Goal: Task Accomplishment & Management: Use online tool/utility

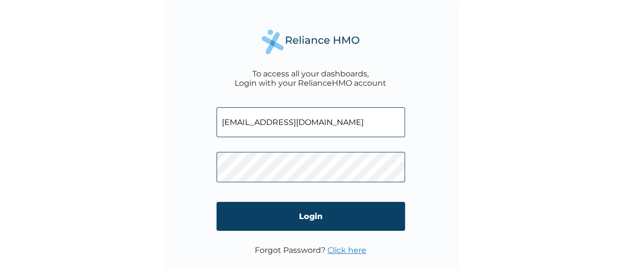
drag, startPoint x: 350, startPoint y: 130, endPoint x: 227, endPoint y: 128, distance: 123.2
click at [220, 131] on input "oluchi.olumba@getreliancehealth.com" at bounding box center [310, 122] width 188 height 30
drag, startPoint x: 286, startPoint y: 131, endPoint x: 212, endPoint y: 134, distance: 74.1
click at [216, 134] on input "h.com" at bounding box center [310, 122] width 188 height 30
click at [213, 134] on div "To access all your dashboards, Login with your RelianceHMO account h.com Login …" at bounding box center [310, 147] width 294 height 294
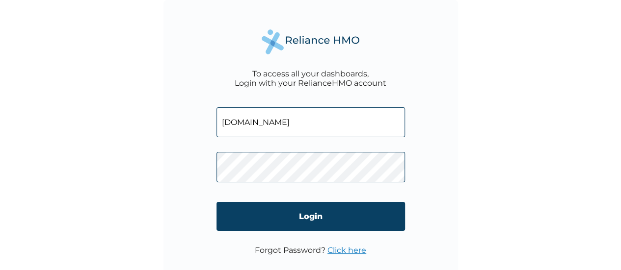
click at [209, 133] on div "To access all your dashboards, Login with your RelianceHMO account h.com Login …" at bounding box center [310, 147] width 294 height 294
click at [265, 121] on input "h.com" at bounding box center [310, 122] width 188 height 30
type input "h"
click at [199, 169] on div "To access all your dashboards, Login with your RelianceHMO account Login Forgot…" at bounding box center [310, 147] width 294 height 294
click at [258, 130] on input "text" at bounding box center [310, 122] width 188 height 30
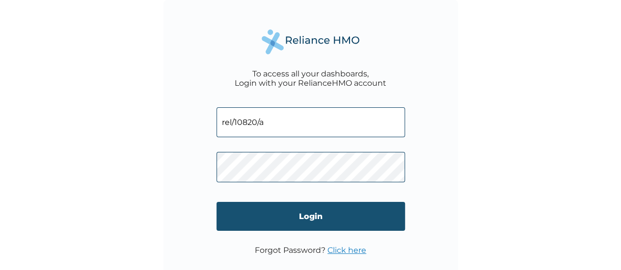
type input "rel/10820/a"
click at [337, 225] on input "Login" at bounding box center [310, 216] width 188 height 29
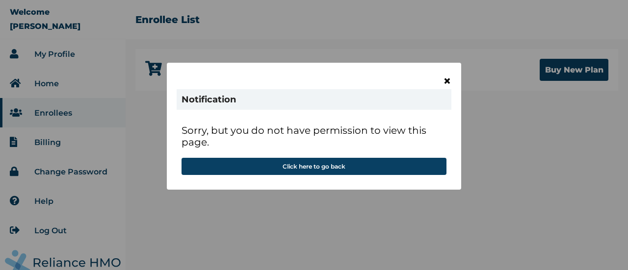
click at [445, 80] on span "×" at bounding box center [447, 81] width 8 height 17
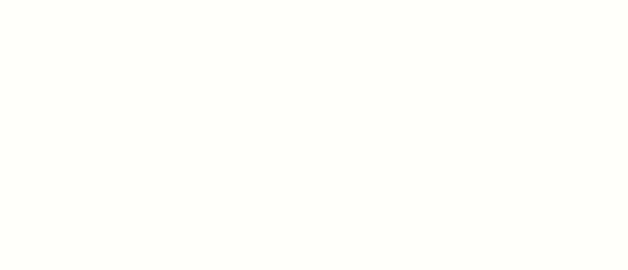
click at [449, 81] on html at bounding box center [314, 135] width 628 height 270
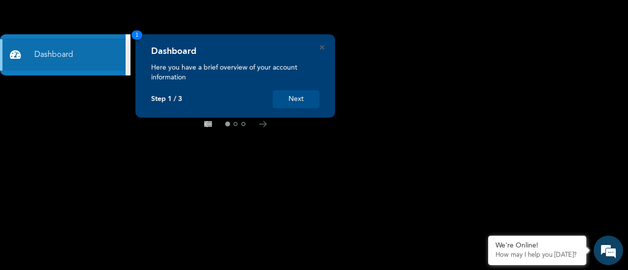
click at [306, 99] on button "Next" at bounding box center [296, 99] width 47 height 18
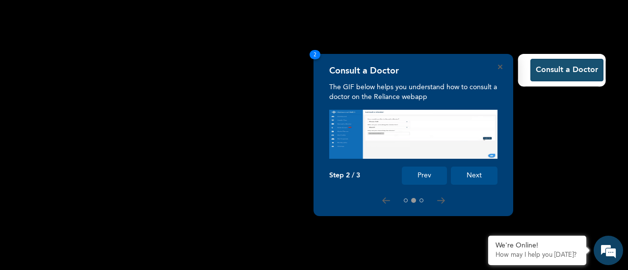
click at [571, 70] on button "Consult a Doctor" at bounding box center [566, 70] width 73 height 23
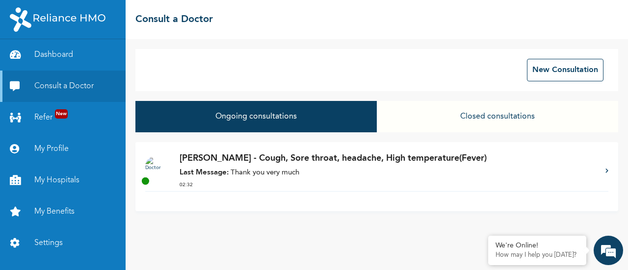
click at [293, 164] on p "[PERSON_NAME] - Cough, Sore throat, headache, High temperature(Fever)" at bounding box center [388, 158] width 416 height 13
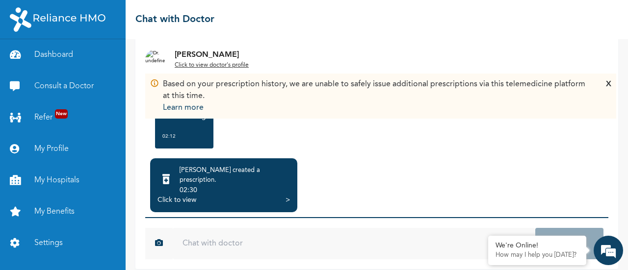
click at [282, 195] on div "Click to view >" at bounding box center [223, 200] width 132 height 10
click at [286, 195] on div ">" at bounding box center [287, 200] width 4 height 10
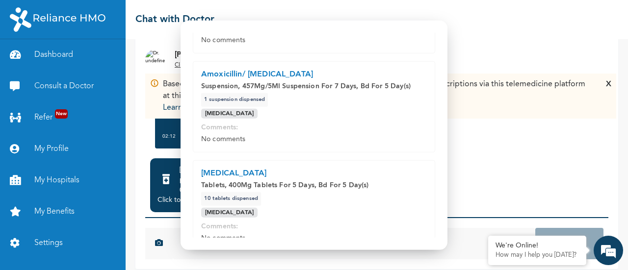
scroll to position [198, 0]
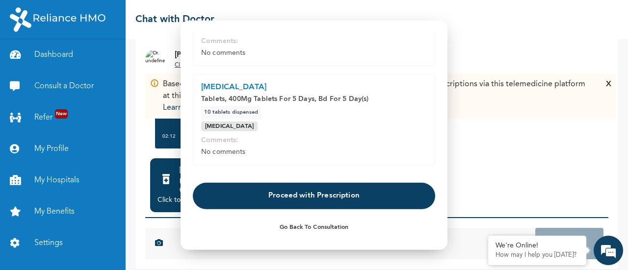
click at [338, 196] on button "Proceed with Prescription" at bounding box center [314, 196] width 242 height 26
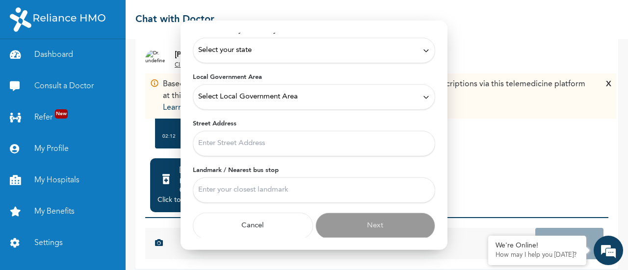
scroll to position [0, 0]
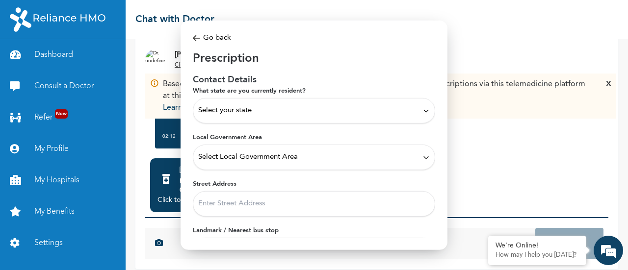
click at [386, 111] on div "Select your state" at bounding box center [314, 110] width 232 height 11
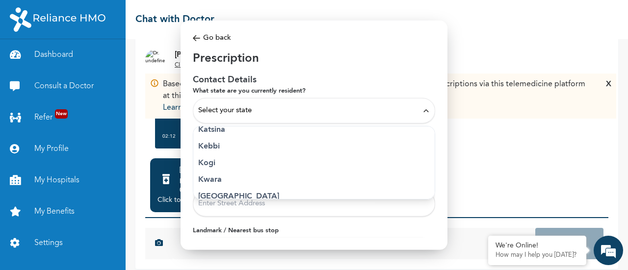
scroll to position [392, 0]
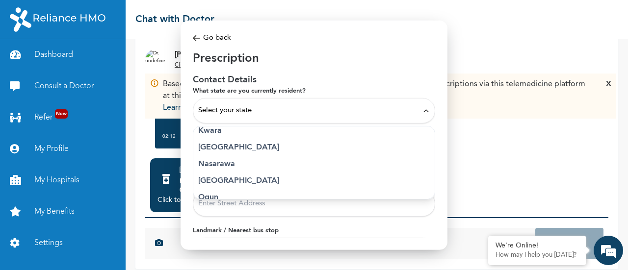
click at [212, 149] on p "Lagos" at bounding box center [314, 148] width 232 height 12
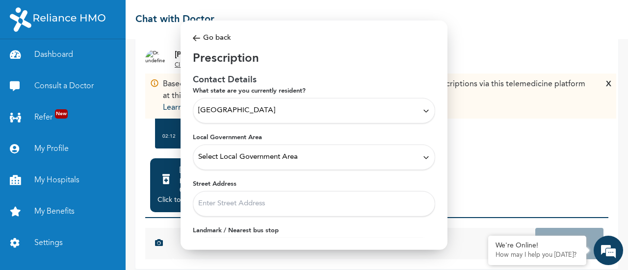
click at [308, 157] on div "Select Local Government Area" at bounding box center [314, 157] width 232 height 11
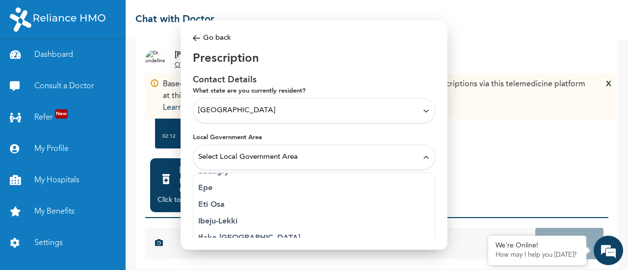
scroll to position [147, 0]
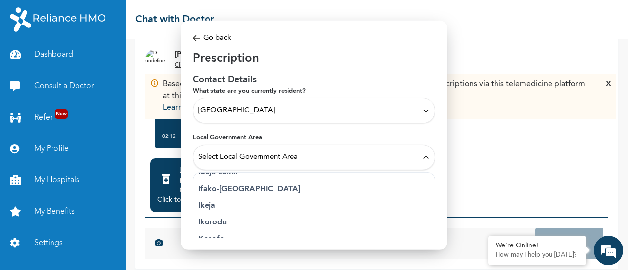
click at [211, 204] on p "Ikeja" at bounding box center [314, 206] width 232 height 12
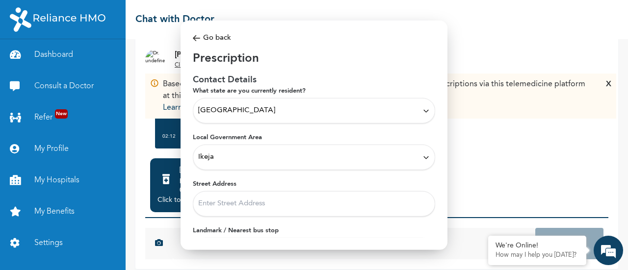
click at [250, 207] on input "Street Address" at bounding box center [314, 204] width 242 height 26
type input "1"
type input "g"
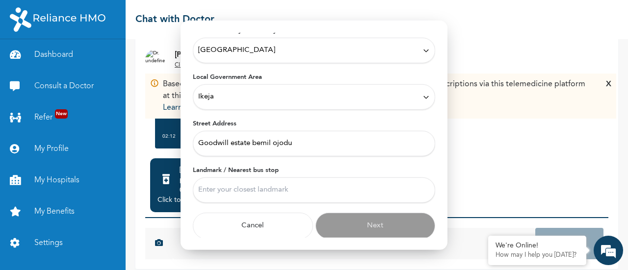
type input "Goodwill estate bemil ojodu"
click at [247, 194] on input "Landmark / Nearest bus stop" at bounding box center [314, 191] width 242 height 26
type input "K"
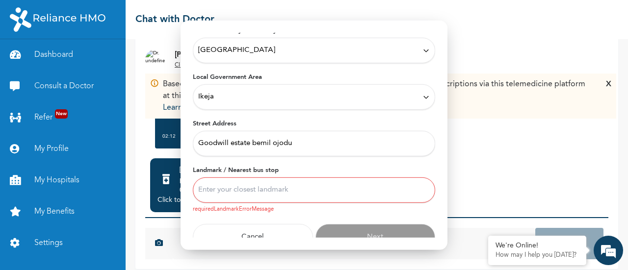
type input "b"
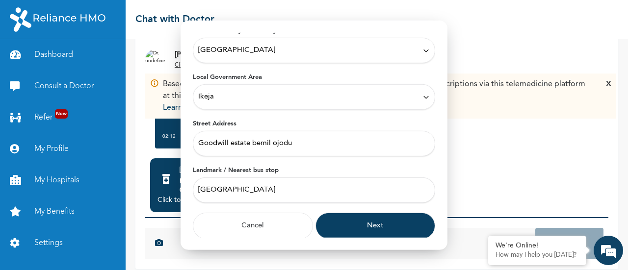
type input "kosoko street"
click at [370, 226] on button "Next" at bounding box center [375, 226] width 120 height 26
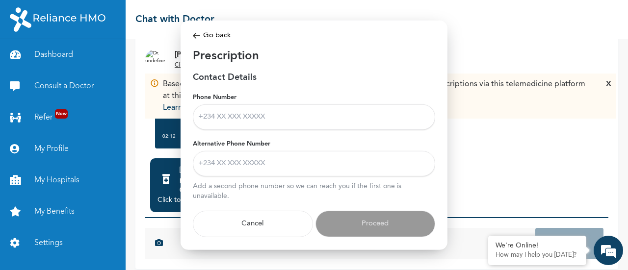
click at [213, 113] on input "Phone Number" at bounding box center [314, 117] width 242 height 26
type input "="
type input "+2349037117828"
click at [213, 158] on input "Alternative Phone Number" at bounding box center [314, 164] width 242 height 26
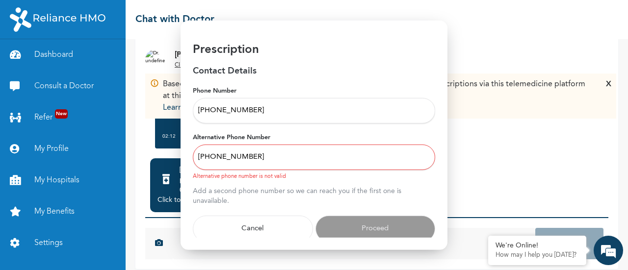
scroll to position [20, 0]
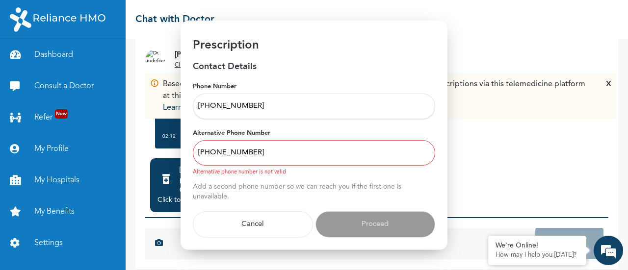
click at [245, 148] on input "+23490371187828" at bounding box center [314, 153] width 242 height 26
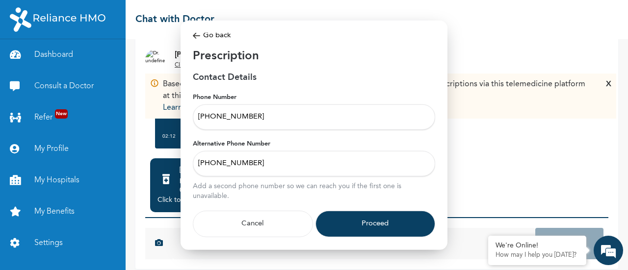
type input "+2349037117828"
click at [366, 215] on button "Proceed" at bounding box center [375, 224] width 120 height 26
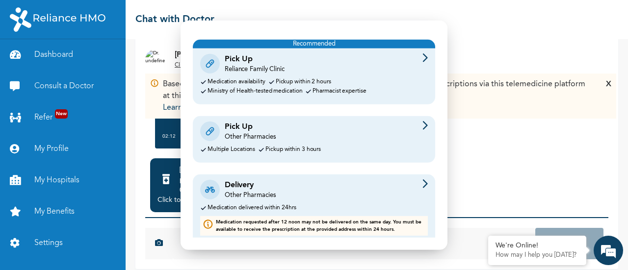
scroll to position [54, 0]
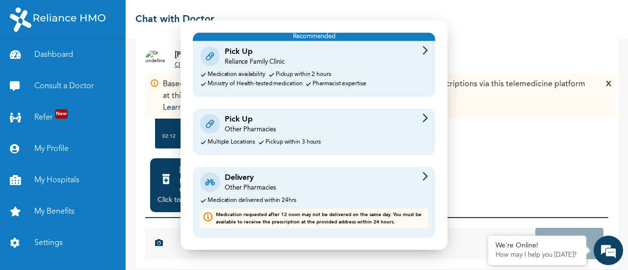
click at [303, 137] on div "Pick Up Other Pharmacies Multiple Locations Pickup within 3 hours" at bounding box center [314, 132] width 242 height 47
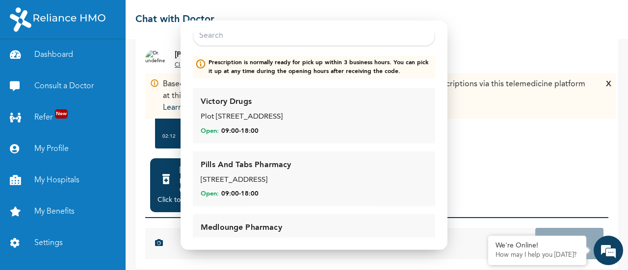
click at [239, 32] on input "text" at bounding box center [314, 36] width 242 height 21
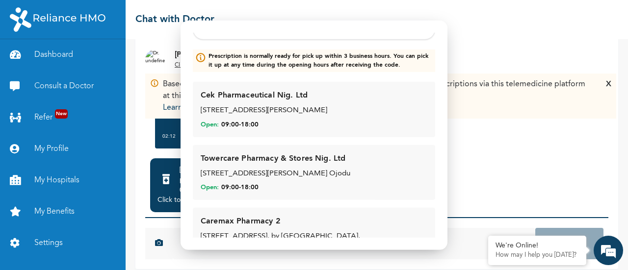
scroll to position [48, 0]
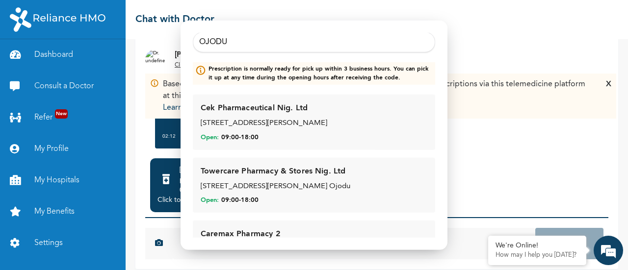
type input "OJODU"
click at [261, 189] on div "57, Odozi street, Sabo Ojodu" at bounding box center [314, 187] width 227 height 11
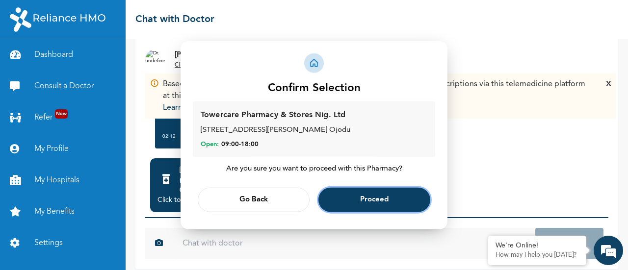
click at [395, 196] on button "Proceed" at bounding box center [374, 200] width 112 height 25
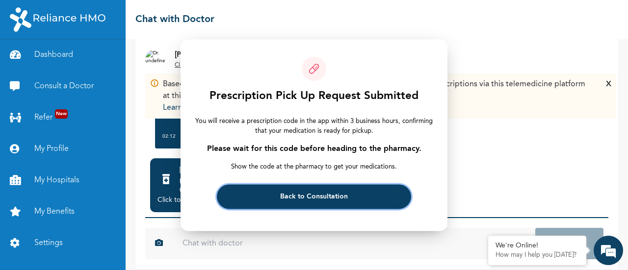
click at [330, 196] on span "Back to Consultation" at bounding box center [314, 197] width 68 height 6
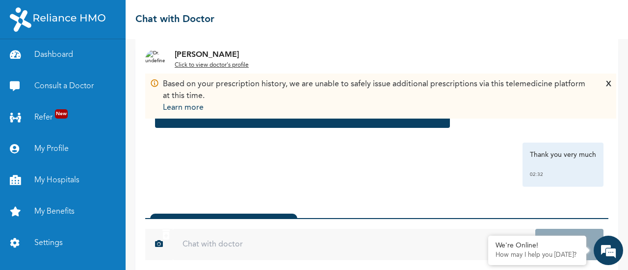
scroll to position [107, 0]
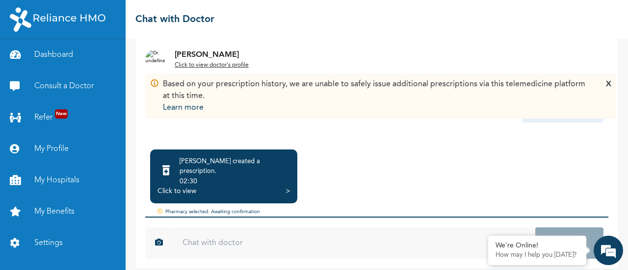
click at [265, 239] on input "text" at bounding box center [354, 243] width 363 height 31
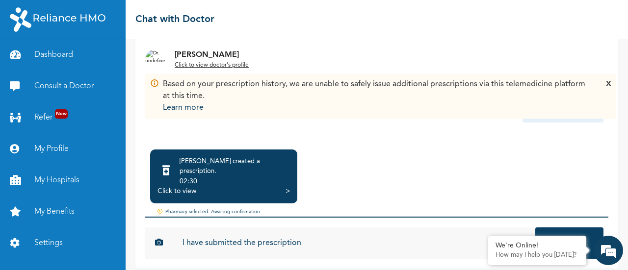
type input "I have submitted the prescription"
click at [535, 228] on button "Send" at bounding box center [569, 243] width 68 height 31
type input "Thank you Doctor"
click at [535, 228] on button "Send" at bounding box center [569, 243] width 68 height 31
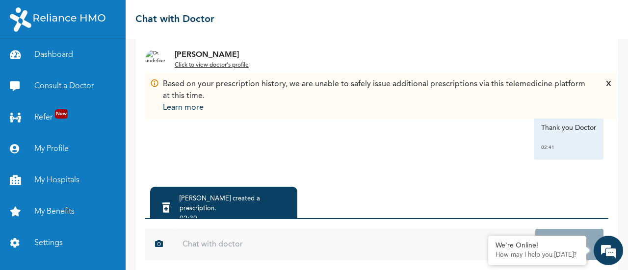
scroll to position [107, 0]
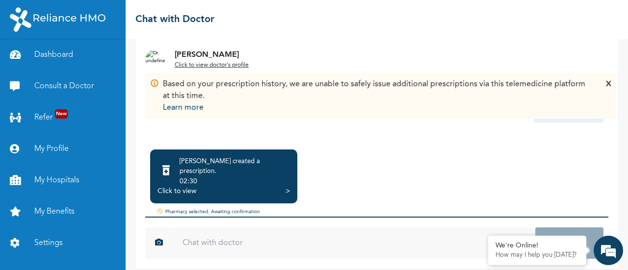
click at [604, 87] on div "Based on your prescription history, we are unable to safely issue additional pr…" at bounding box center [380, 95] width 461 height 35
click at [610, 86] on div "X" at bounding box center [608, 95] width 5 height 35
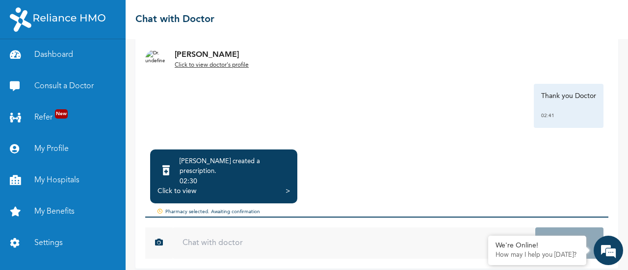
scroll to position [1454, 0]
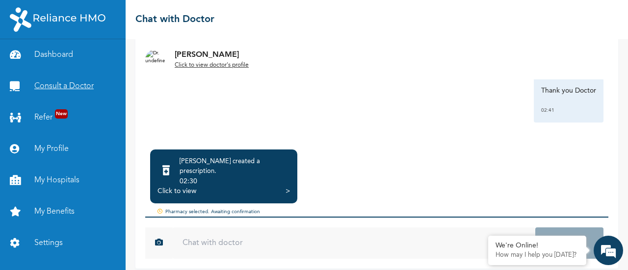
click at [53, 85] on link "Consult a Doctor" at bounding box center [63, 86] width 126 height 31
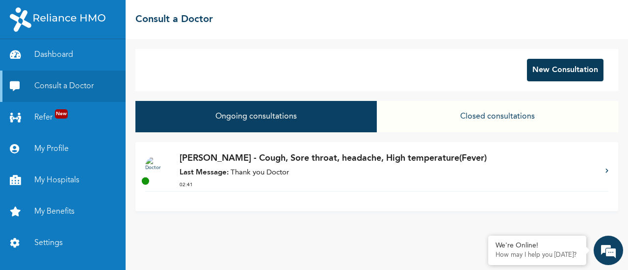
click at [567, 69] on button "New Consultation" at bounding box center [565, 70] width 77 height 23
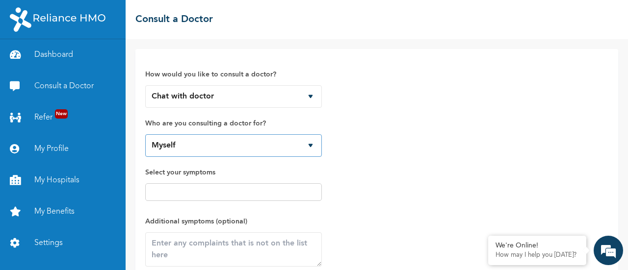
click at [302, 141] on select "Myself Princewill Olumba Chibudom Olumba Chizirimihe Olumba" at bounding box center [233, 145] width 177 height 23
select select "728293"
click at [145, 134] on select "Myself Princewill Olumba Chibudom Olumba Chizirimihe Olumba" at bounding box center [233, 145] width 177 height 23
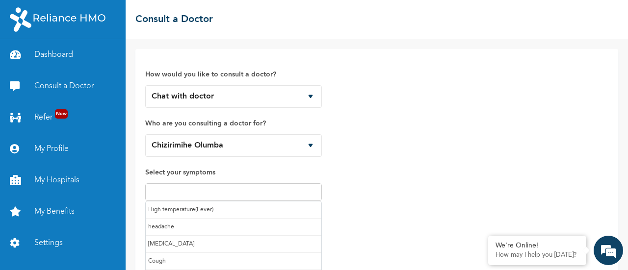
click at [220, 193] on input "text" at bounding box center [233, 192] width 171 height 12
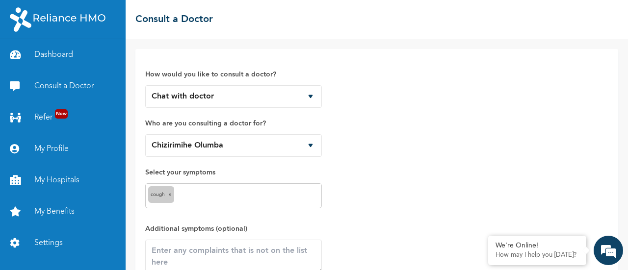
click at [191, 199] on input "text" at bounding box center [248, 196] width 142 height 12
type input "sore"
click at [227, 196] on input "text" at bounding box center [267, 196] width 103 height 12
type input "runn"
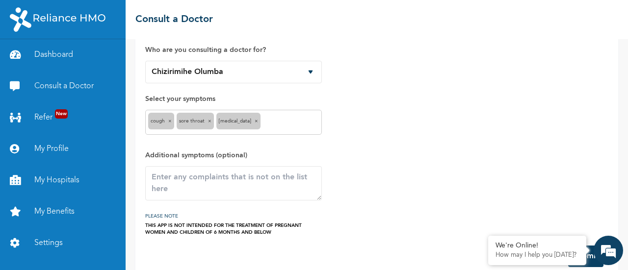
scroll to position [89, 0]
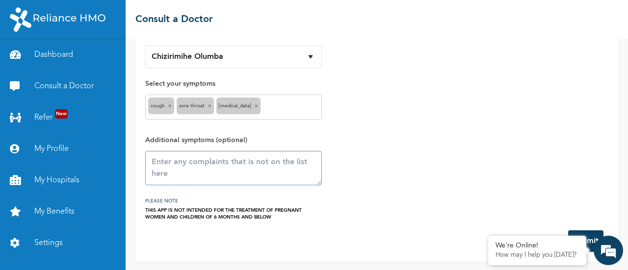
click at [199, 170] on textarea at bounding box center [233, 168] width 177 height 34
click at [585, 232] on button "Submit" at bounding box center [585, 242] width 35 height 22
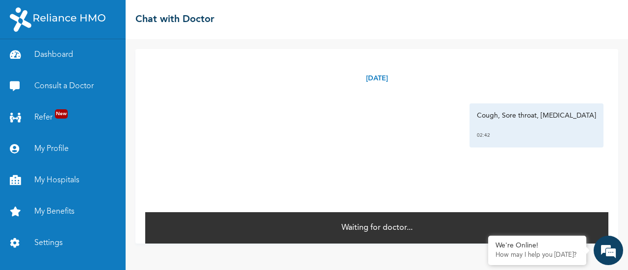
click at [362, 199] on div "Friday, August 15th 2025 Cough, Sore throat, Runny nose 02:42 *" at bounding box center [376, 130] width 463 height 162
click at [55, 85] on link "Consult a Doctor" at bounding box center [63, 86] width 126 height 31
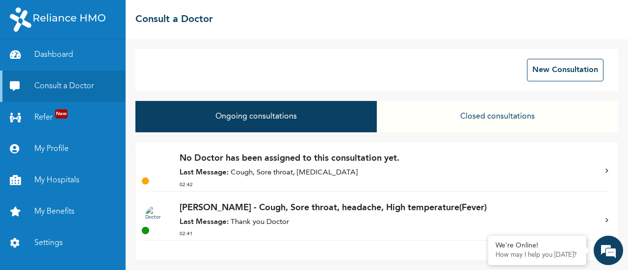
click at [376, 217] on p "Last Message: Thank you Doctor" at bounding box center [388, 222] width 416 height 11
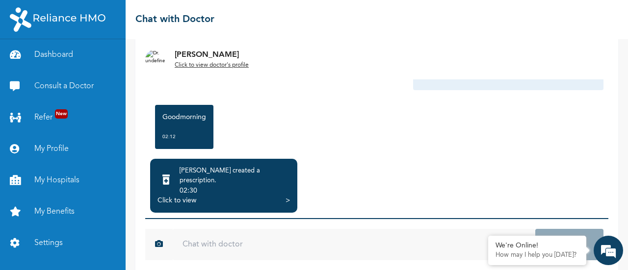
scroll to position [107, 0]
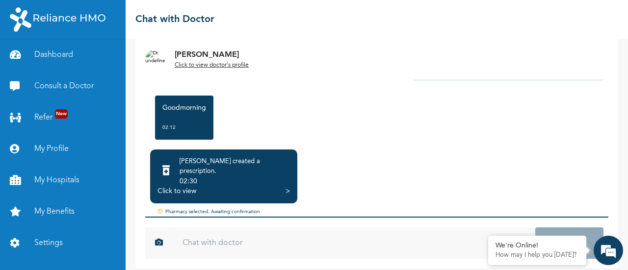
click at [287, 186] on div ">" at bounding box center [287, 191] width 4 height 10
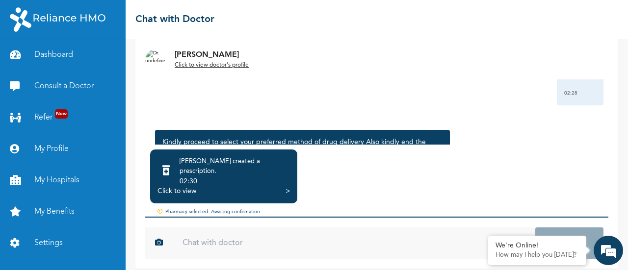
scroll to position [1454, 0]
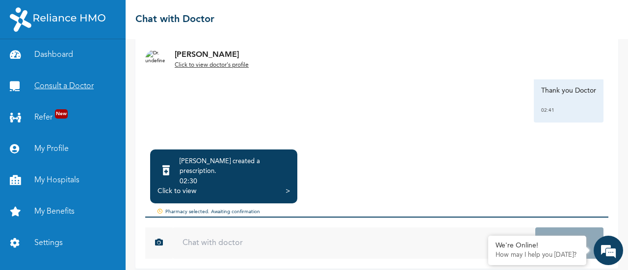
click at [57, 81] on link "Consult a Doctor" at bounding box center [63, 86] width 126 height 31
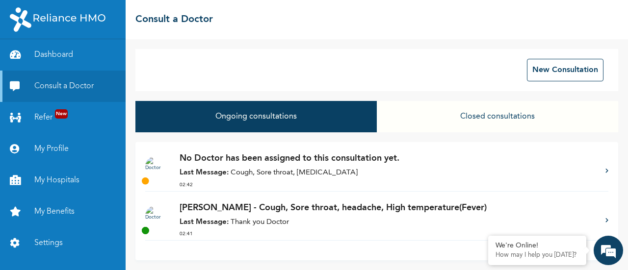
click at [307, 160] on p "No Doctor has been assigned to this consultation yet." at bounding box center [388, 158] width 416 height 13
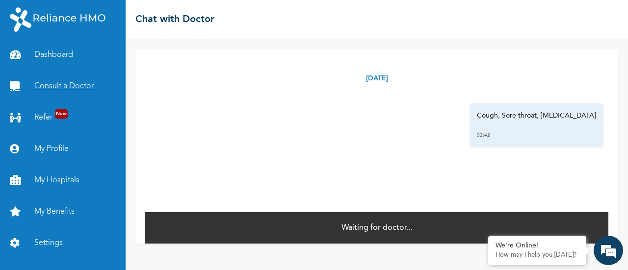
click at [71, 85] on link "Consult a Doctor" at bounding box center [63, 86] width 126 height 31
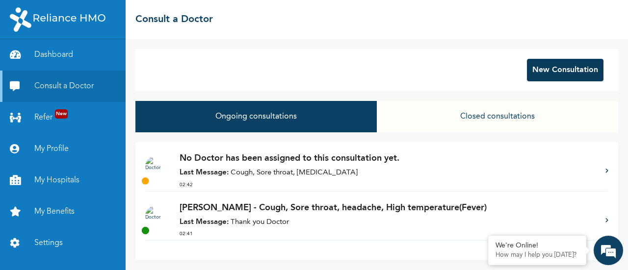
click at [588, 73] on button "New Consultation" at bounding box center [565, 70] width 77 height 23
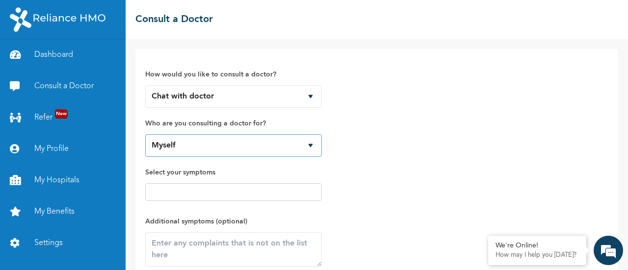
click at [261, 146] on select "Myself [PERSON_NAME] Olumba" at bounding box center [233, 145] width 177 height 23
click at [145, 134] on select "Myself [PERSON_NAME] Olumba" at bounding box center [233, 145] width 177 height 23
click at [239, 160] on div "How would you like to consult a doctor? Chat with doctor Phone Call Who are you…" at bounding box center [233, 180] width 177 height 243
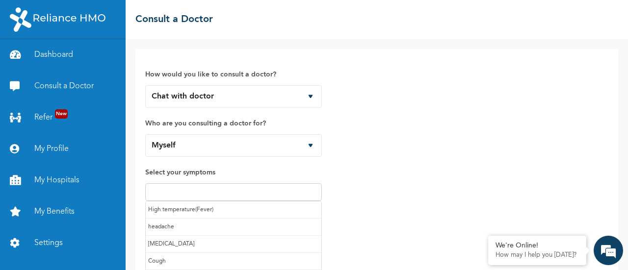
click at [234, 192] on input "text" at bounding box center [233, 192] width 171 height 12
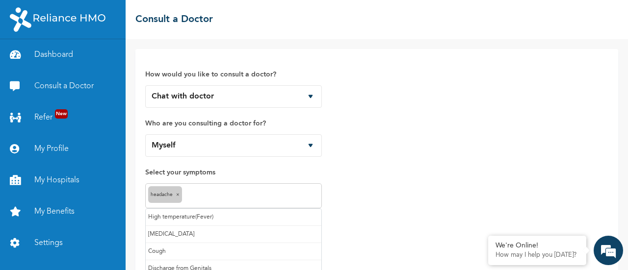
click at [192, 193] on input "text" at bounding box center [251, 196] width 134 height 12
click at [248, 193] on input "text" at bounding box center [266, 196] width 106 height 12
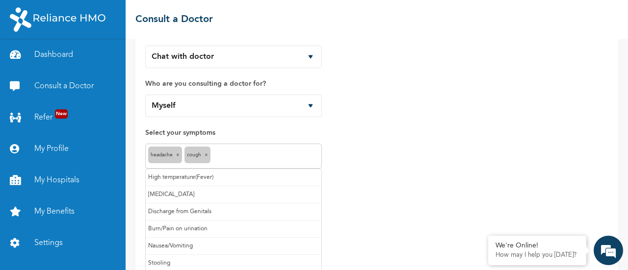
scroll to position [49, 0]
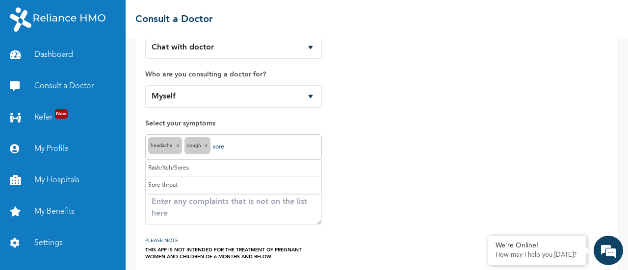
click at [253, 142] on input "sore" at bounding box center [266, 147] width 106 height 12
click at [248, 150] on input "sore" at bounding box center [266, 147] width 106 height 12
type input "sore th"
click at [274, 145] on input "text" at bounding box center [286, 147] width 66 height 12
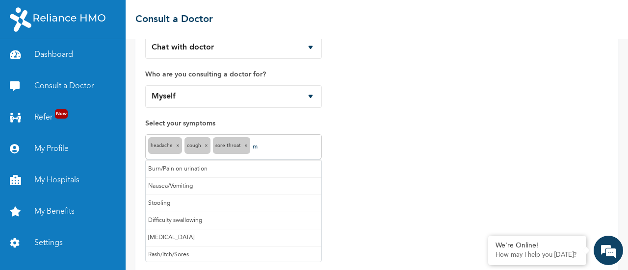
scroll to position [0, 0]
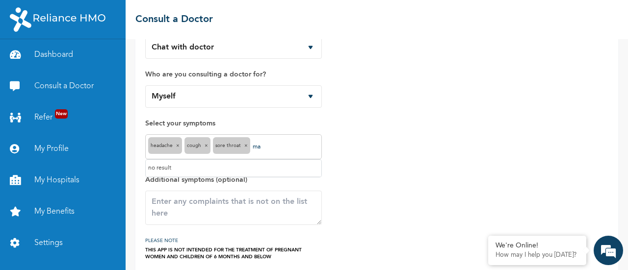
type input "m"
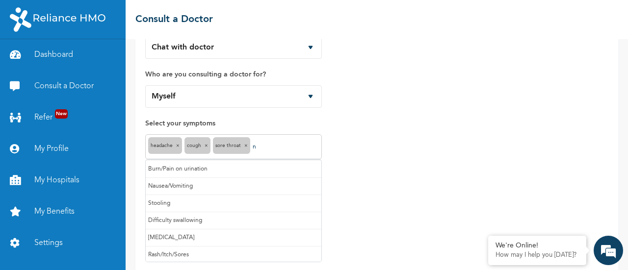
scroll to position [17, 0]
type input "na"
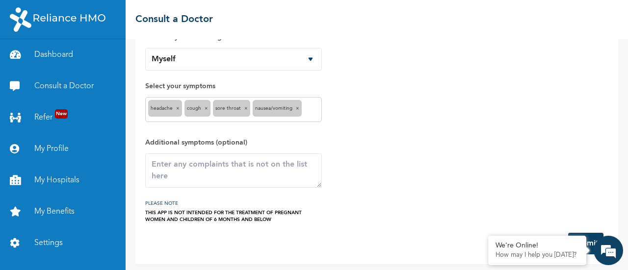
scroll to position [101, 0]
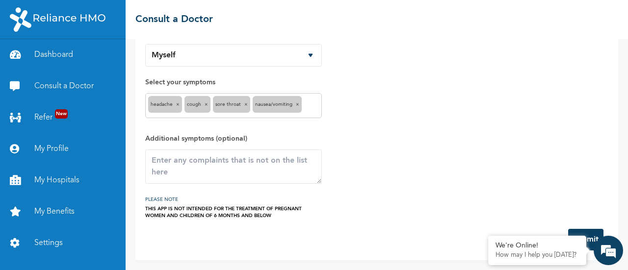
click at [313, 93] on div "headache × Cough × Sore throat × Nausea/Vomiting ×" at bounding box center [233, 105] width 177 height 25
click at [302, 96] on div "Nausea/Vomiting ×" at bounding box center [277, 104] width 49 height 17
click at [312, 93] on div "headache × Cough × Sore throat × Nausea/Vomiting ×" at bounding box center [233, 105] width 177 height 25
click at [302, 96] on div "Nausea/Vomiting ×" at bounding box center [277, 104] width 49 height 17
click at [190, 170] on textarea at bounding box center [233, 167] width 177 height 34
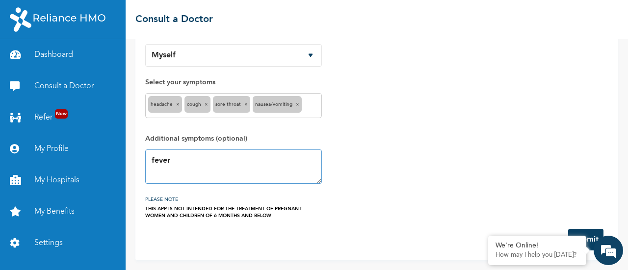
type textarea "fever"
click at [593, 233] on button "Submit" at bounding box center [585, 240] width 35 height 22
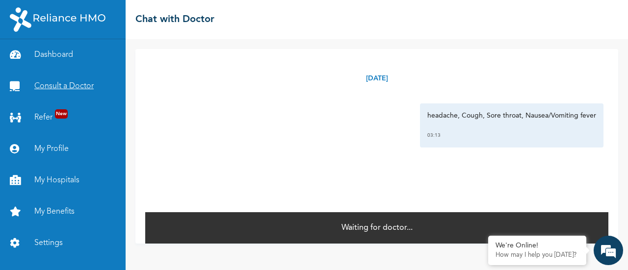
click at [51, 82] on link "Consult a Doctor" at bounding box center [63, 86] width 126 height 31
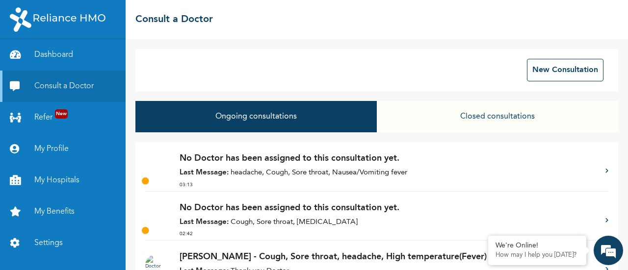
scroll to position [49, 0]
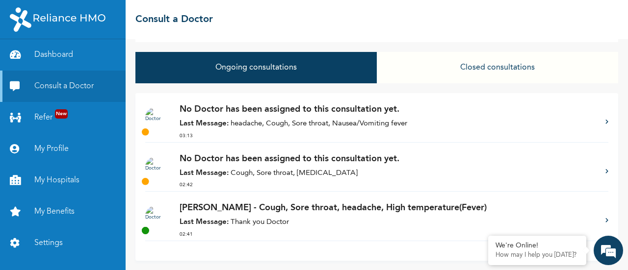
click at [302, 214] on p "[PERSON_NAME] - Cough, Sore throat, headache, High temperature(Fever)" at bounding box center [388, 208] width 416 height 13
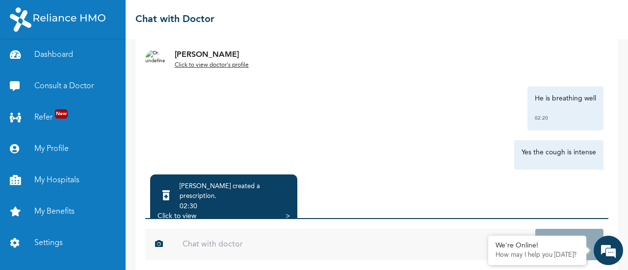
scroll to position [107, 0]
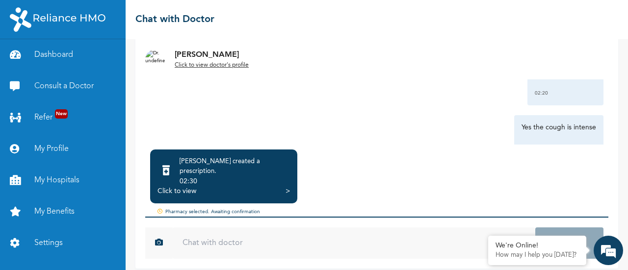
click at [225, 177] on div "02:30" at bounding box center [235, 182] width 110 height 10
click at [290, 184] on div "Dr. Onuigbo created a prescription . 02:30 Click to view >" at bounding box center [223, 177] width 147 height 54
click at [286, 186] on div ">" at bounding box center [287, 191] width 4 height 10
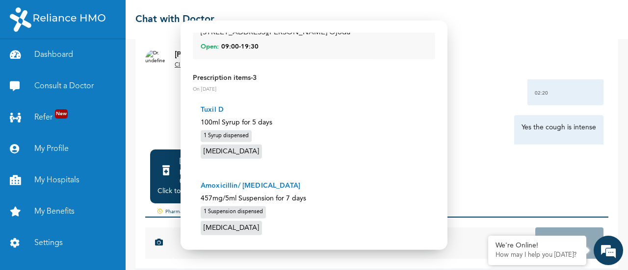
scroll to position [203, 0]
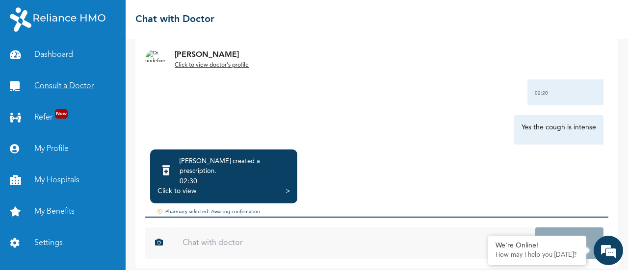
click at [58, 88] on link "Consult a Doctor" at bounding box center [63, 86] width 126 height 31
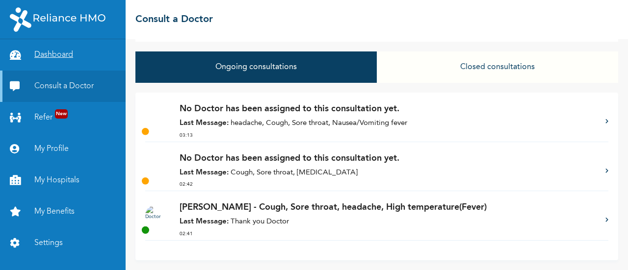
scroll to position [50, 0]
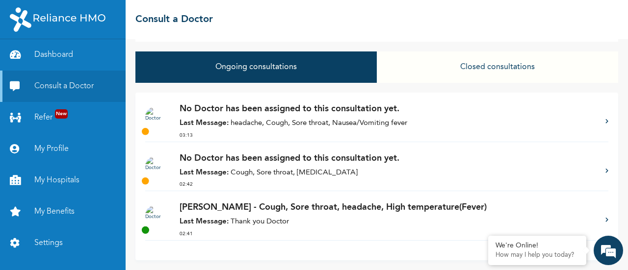
click at [326, 134] on p "03:13" at bounding box center [388, 135] width 416 height 7
